Goal: Find specific page/section: Find specific page/section

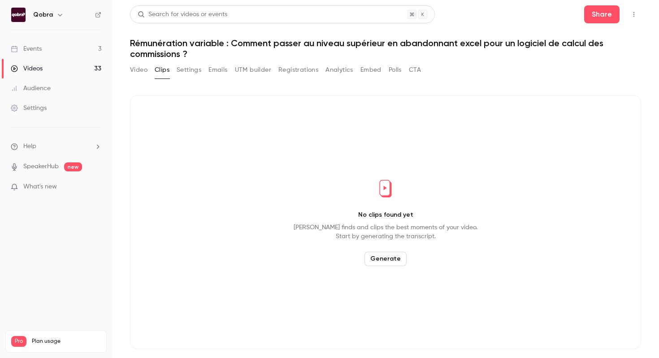
click at [88, 52] on link "Events 3" at bounding box center [56, 49] width 112 height 20
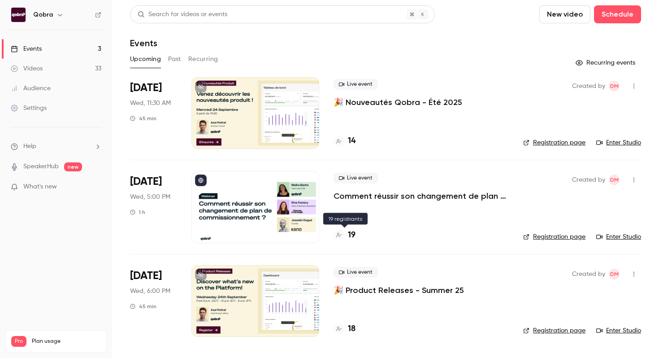
click at [351, 236] on h4 "19" at bounding box center [352, 235] width 8 height 12
